Goal: Task Accomplishment & Management: Manage account settings

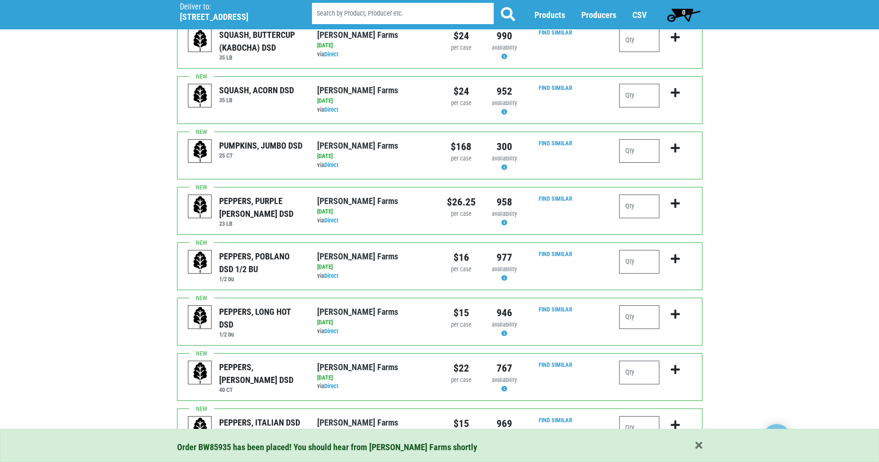
scroll to position [663, 0]
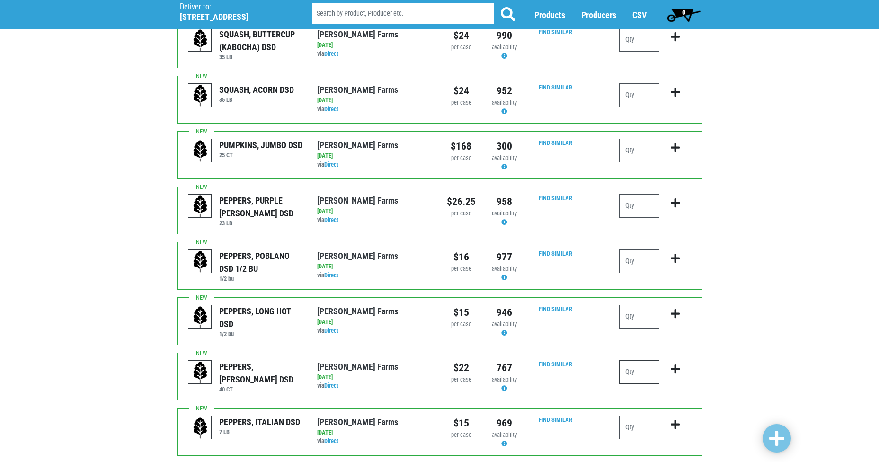
click at [629, 360] on input "number" at bounding box center [639, 372] width 40 height 24
type input "5"
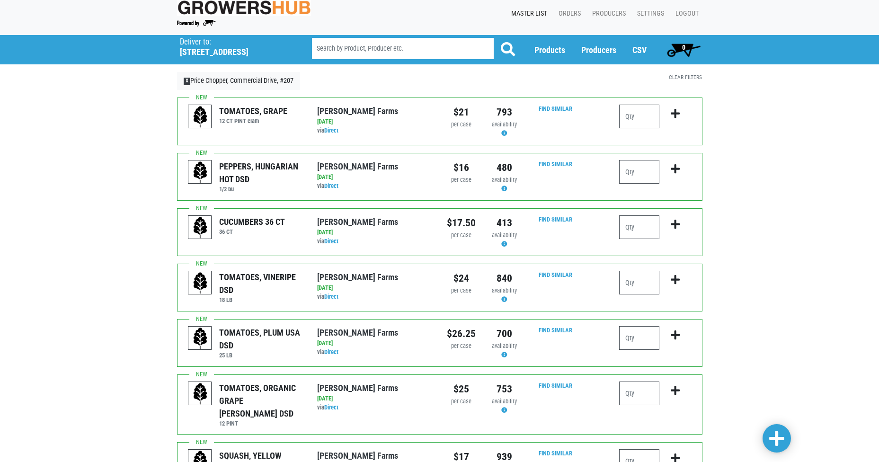
scroll to position [0, 0]
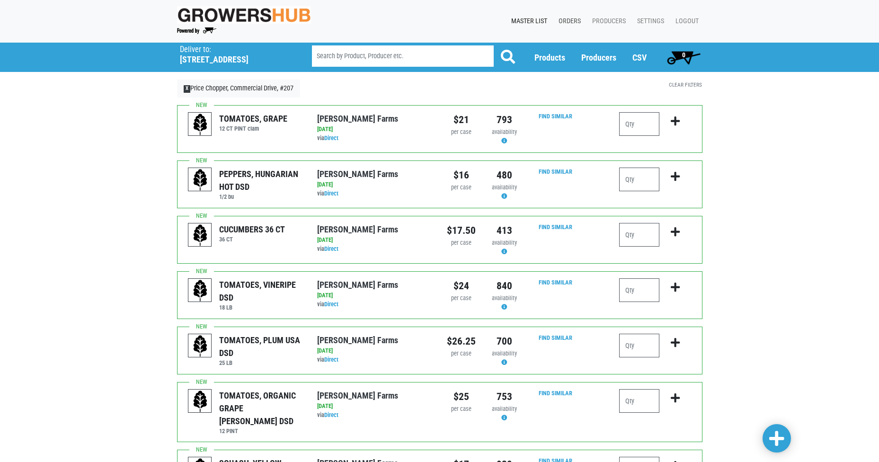
type input "4"
click at [581, 24] on link "Orders" at bounding box center [568, 21] width 34 height 18
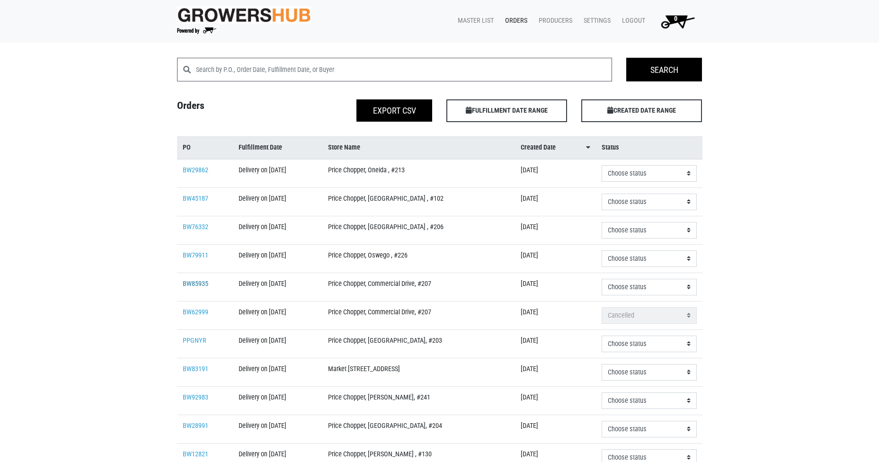
click at [185, 285] on link "BW85935" at bounding box center [196, 284] width 26 height 8
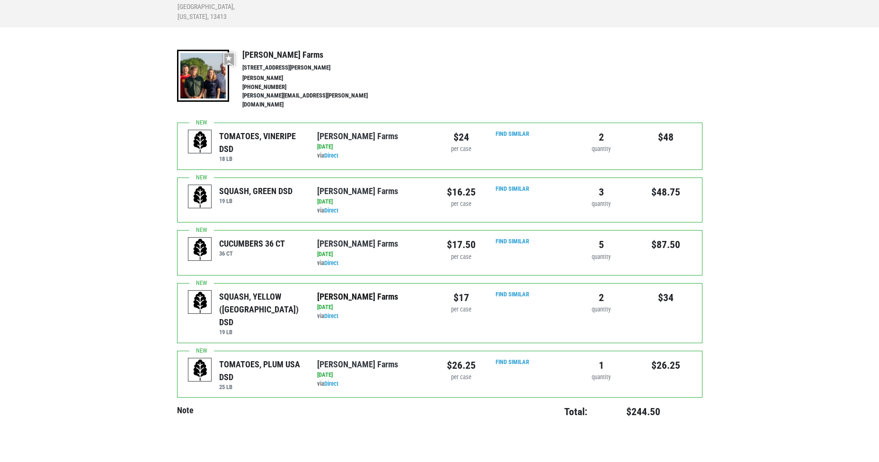
scroll to position [162, 0]
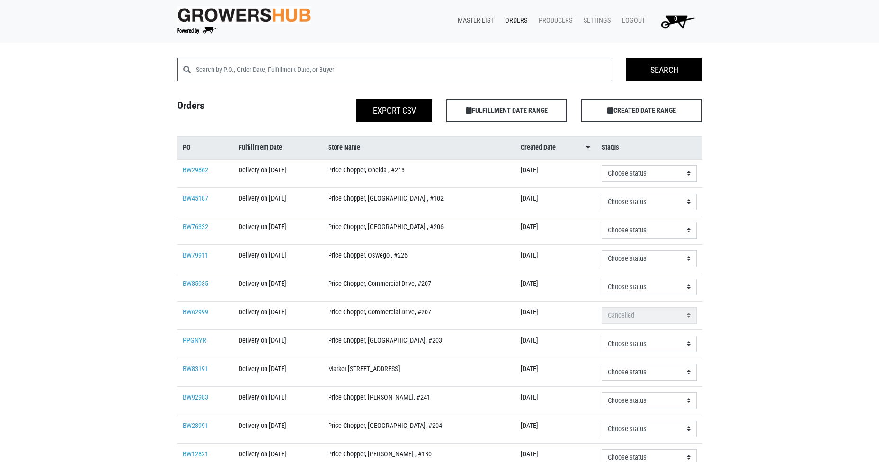
click at [495, 19] on link "Master List" at bounding box center [473, 21] width 47 height 18
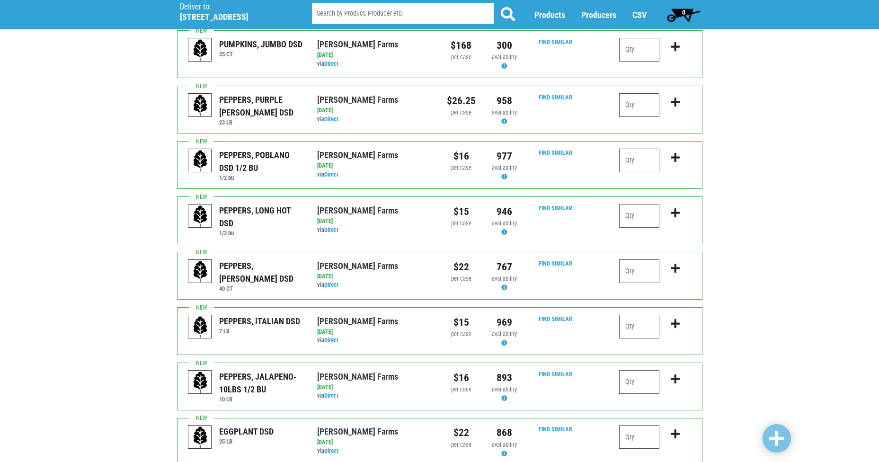
scroll to position [764, 0]
click at [636, 259] on input "number" at bounding box center [639, 271] width 40 height 24
type input "4"
click at [773, 435] on span at bounding box center [776, 438] width 15 height 17
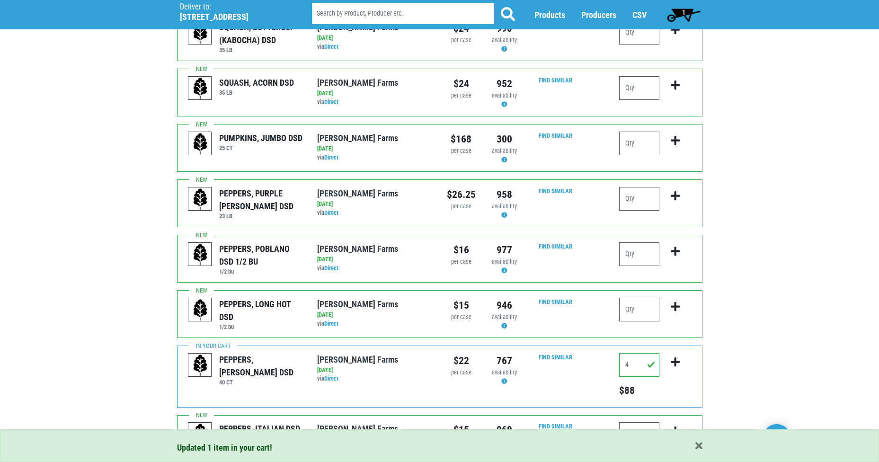
scroll to position [669, 0]
click at [692, 10] on span "1" at bounding box center [684, 14] width 42 height 19
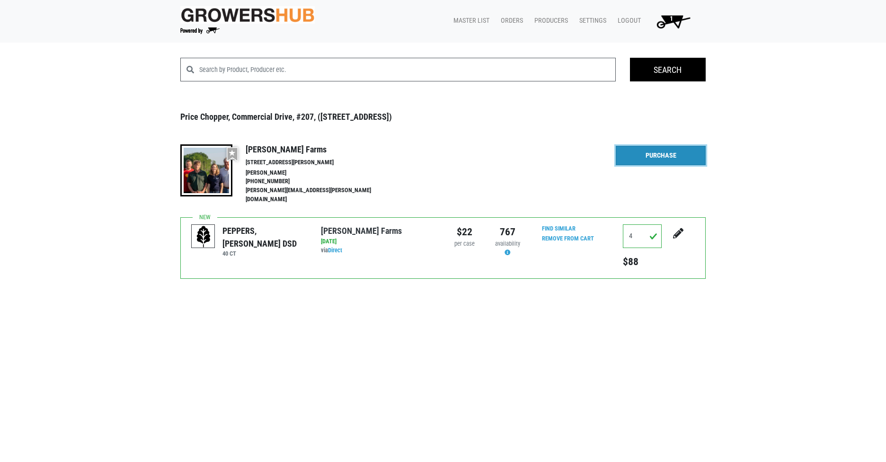
click at [673, 160] on link "Purchase" at bounding box center [661, 156] width 90 height 20
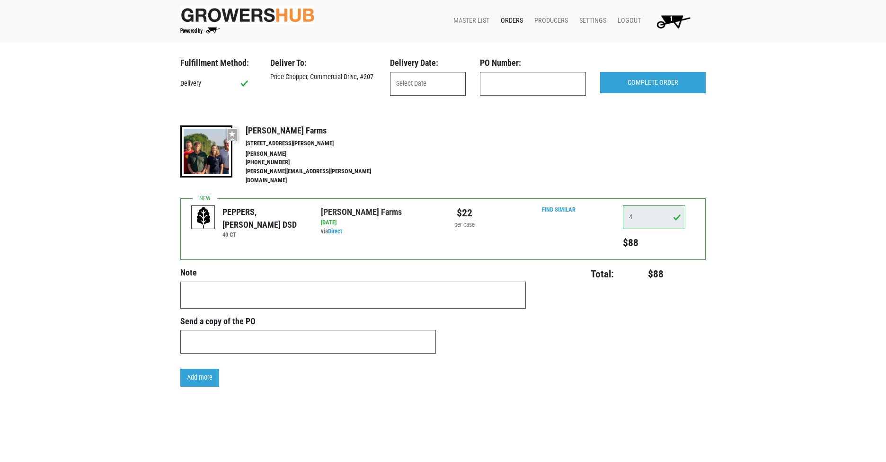
click at [430, 87] on input "text" at bounding box center [428, 84] width 76 height 24
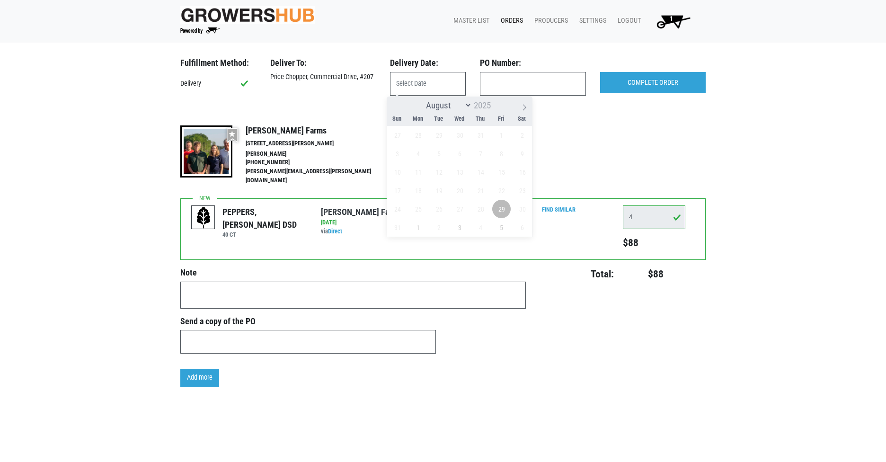
click at [505, 214] on span "29" at bounding box center [501, 209] width 18 height 18
type input "[DATE]"
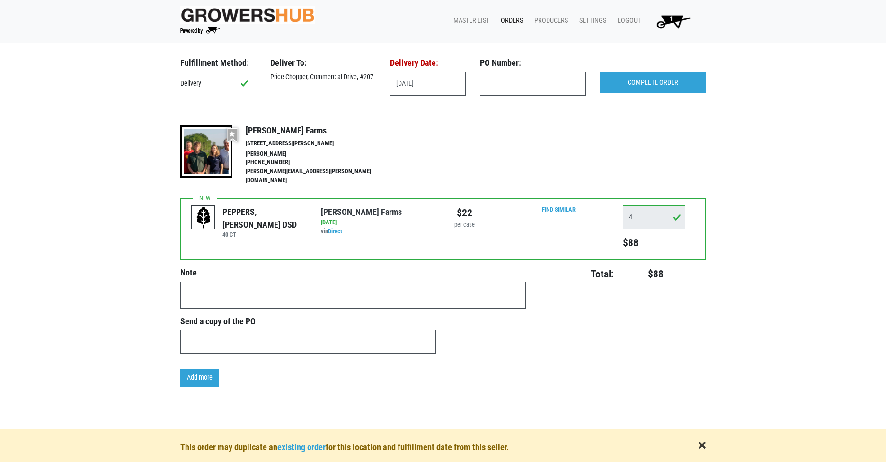
click at [702, 446] on span "button" at bounding box center [702, 446] width 7 height 10
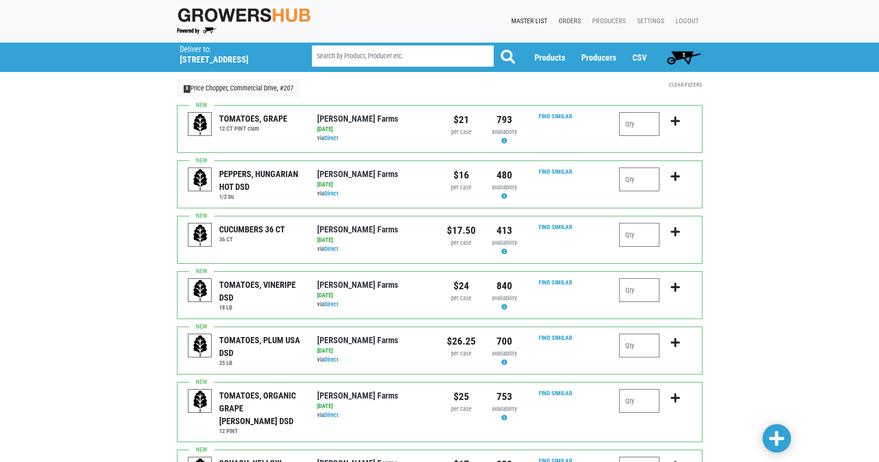
click at [569, 23] on link "Orders" at bounding box center [568, 21] width 34 height 18
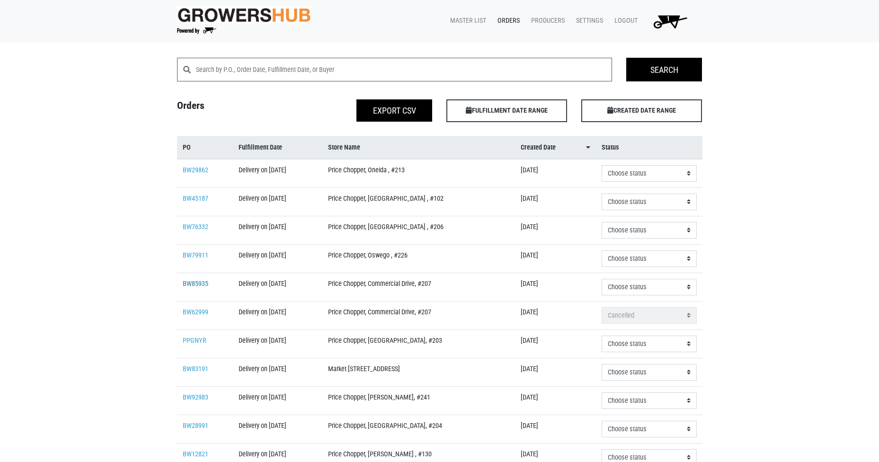
click at [207, 283] on link "BW85935" at bounding box center [196, 284] width 26 height 8
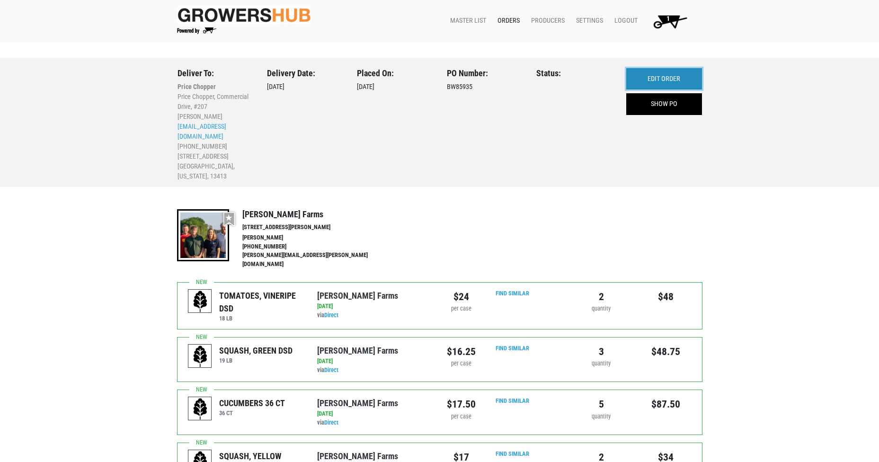
click at [662, 72] on link "EDIT ORDER" at bounding box center [664, 79] width 76 height 22
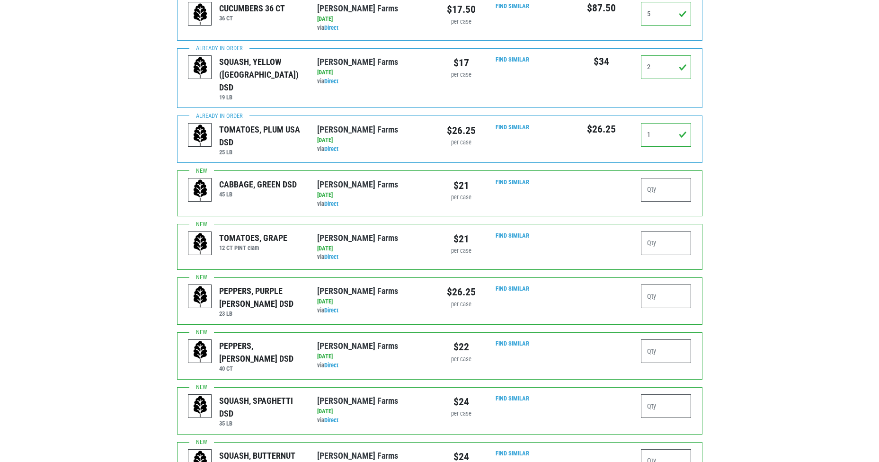
scroll to position [379, 0]
click at [670, 340] on input "number" at bounding box center [666, 352] width 51 height 24
type input "5"
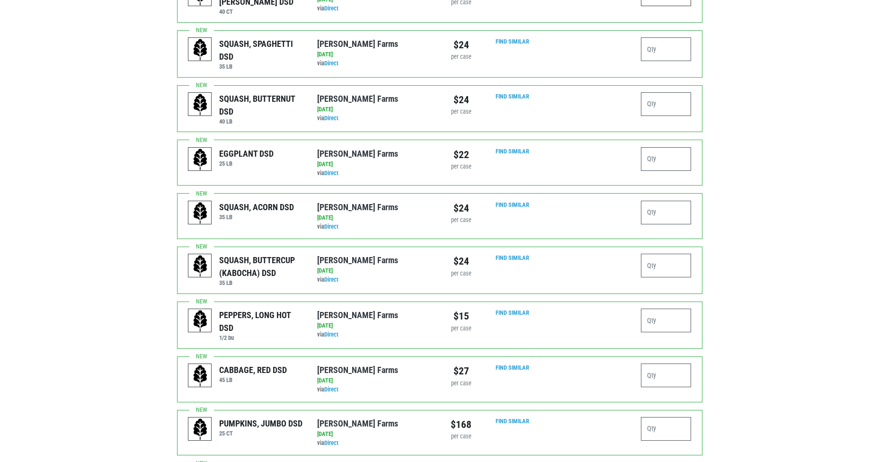
type input "4"
click at [723, 328] on div "Your changes are not saved yet! Fulfillment Method: Delivery Deliver To: [STREE…" at bounding box center [439, 170] width 879 height 1696
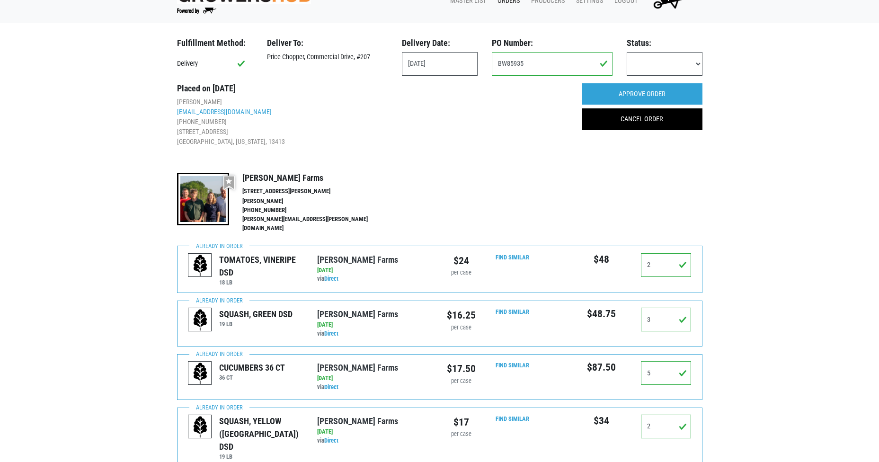
scroll to position [0, 0]
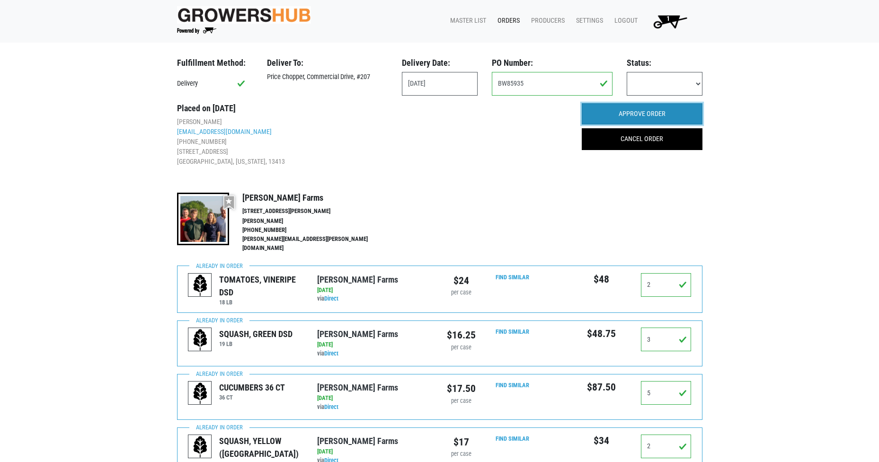
click at [625, 118] on input "APPROVE ORDER" at bounding box center [642, 114] width 121 height 22
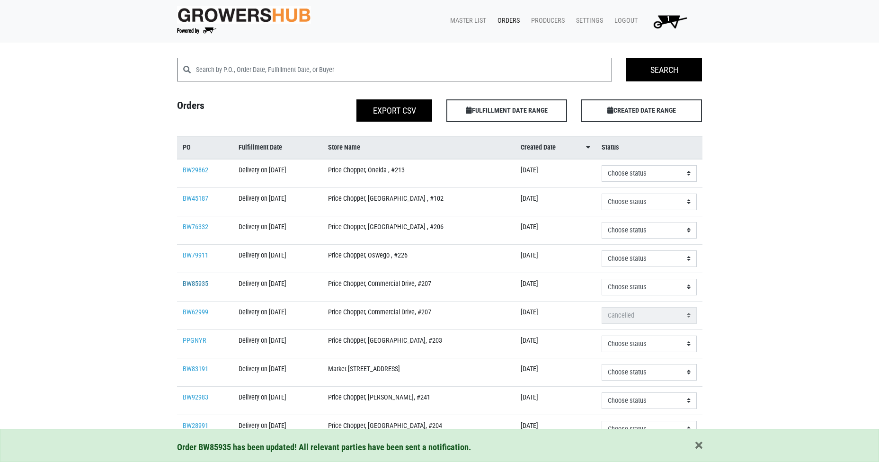
click at [195, 280] on link "BW85935" at bounding box center [196, 284] width 26 height 8
